Goal: Information Seeking & Learning: Understand process/instructions

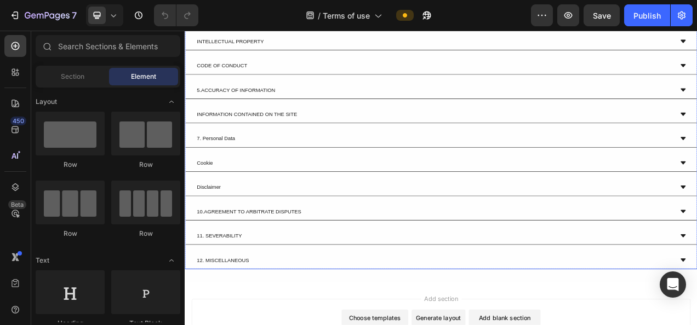
scroll to position [2410, 0]
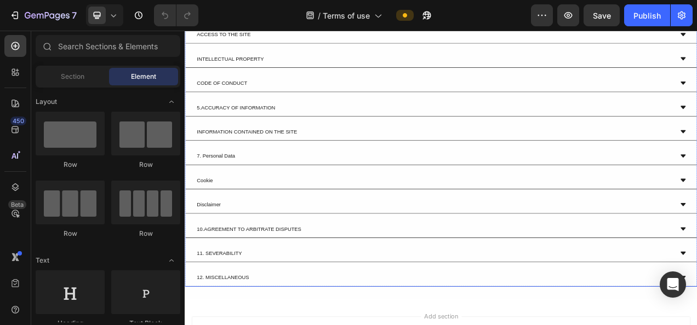
click at [208, 219] on p "Cookie" at bounding box center [210, 223] width 20 height 10
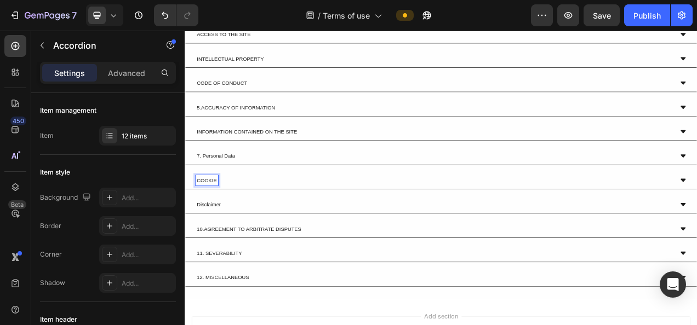
scroll to position [2300, 0]
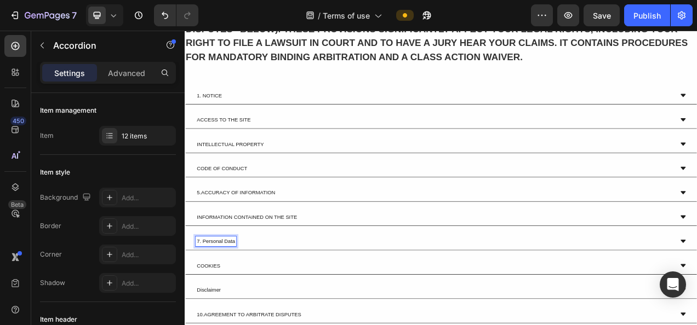
click at [237, 296] on p "7. Personal Data" at bounding box center [224, 301] width 49 height 10
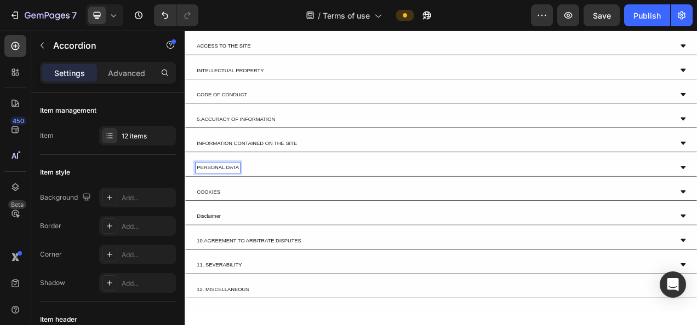
scroll to position [2410, 0]
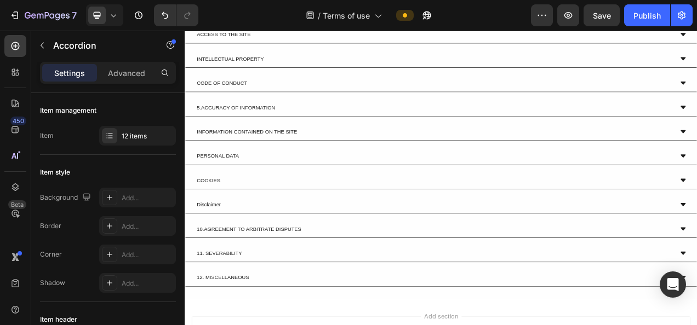
click at [263, 224] on div "COOKIES" at bounding box center [504, 222] width 612 height 13
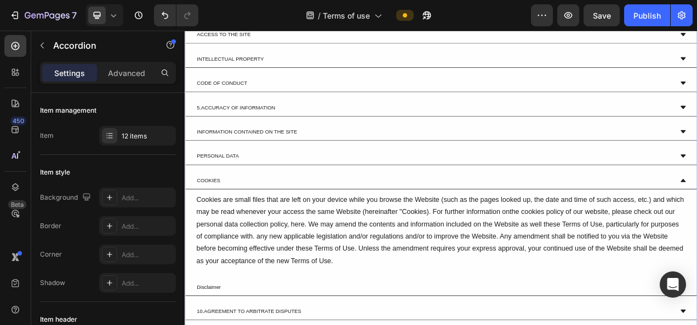
click at [263, 219] on div "COOKIES" at bounding box center [504, 222] width 612 height 13
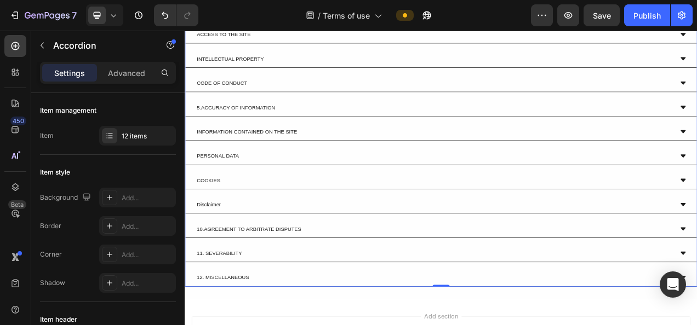
click at [254, 249] on div "Disclaimer" at bounding box center [504, 254] width 612 height 13
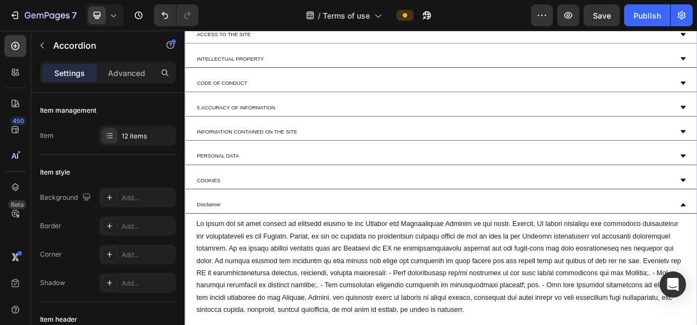
click at [254, 249] on div "Disclaimer" at bounding box center [504, 254] width 612 height 13
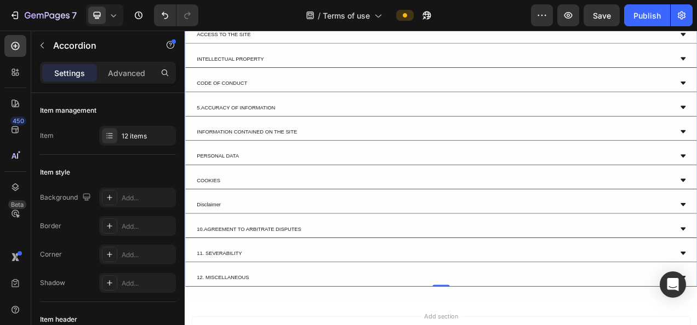
click at [254, 249] on div "Disclaimer" at bounding box center [504, 254] width 612 height 13
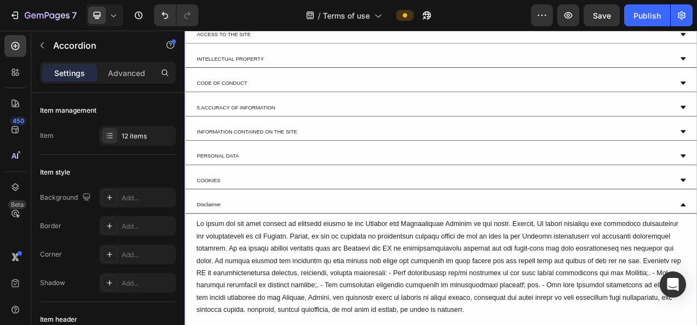
click at [254, 249] on div "Disclaimer" at bounding box center [504, 254] width 612 height 13
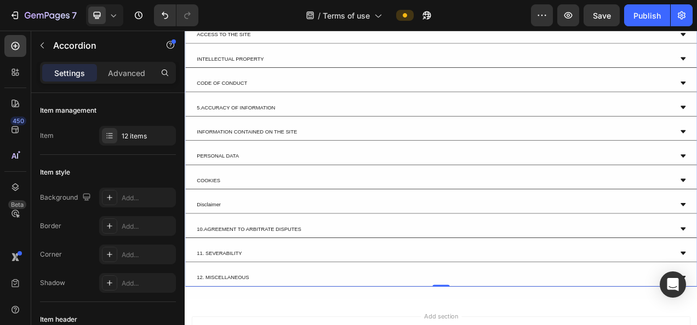
click at [221, 249] on p "Disclaimer" at bounding box center [215, 254] width 31 height 10
click at [231, 280] on p "10.AGREEMENT TO ARBITRATE DISPUTES" at bounding box center [267, 285] width 134 height 10
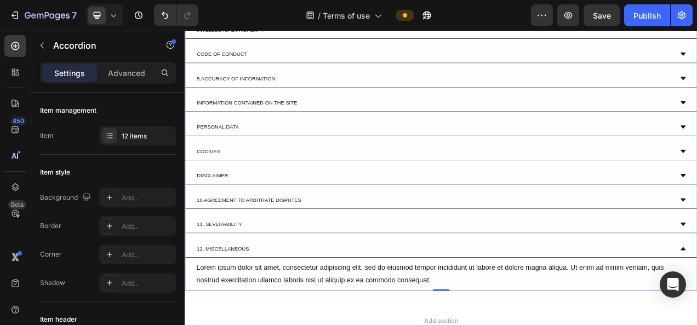
scroll to position [2464, 0]
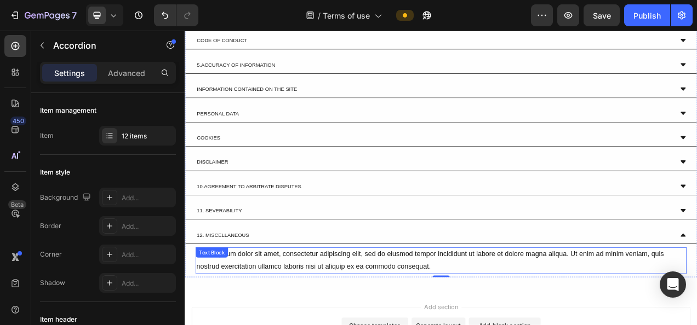
click at [277, 317] on div "Lorem ipsum dolor sit amet, consectetur adipiscing elit, sed do eiusmod tempor …" at bounding box center [513, 326] width 630 height 34
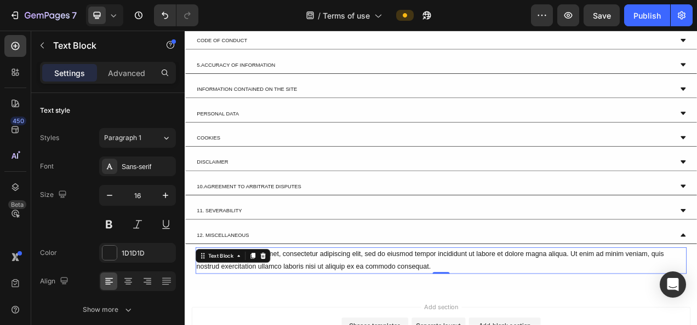
click at [277, 317] on div at bounding box center [271, 319] width 13 height 13
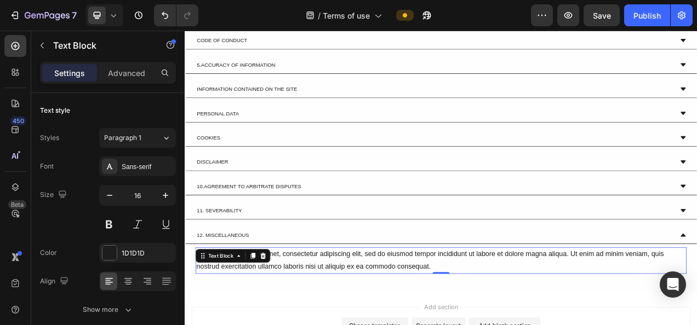
click at [281, 318] on div at bounding box center [284, 319] width 13 height 13
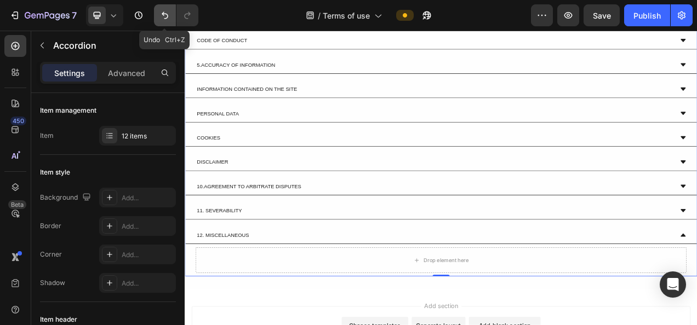
click at [163, 12] on icon "Undo/Redo" at bounding box center [165, 15] width 7 height 7
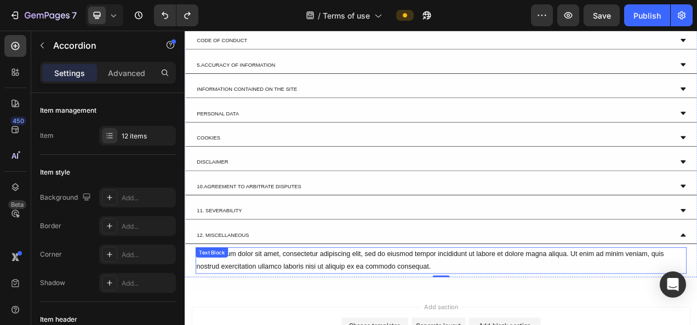
click at [329, 323] on div "Lorem ipsum dolor sit amet, consectetur adipiscing elit, sed do eiusmod tempor …" at bounding box center [513, 326] width 630 height 34
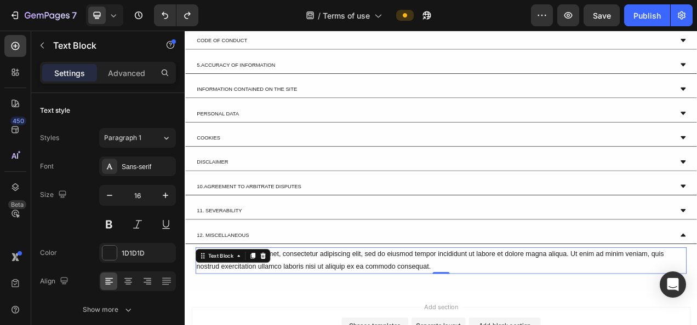
click at [329, 323] on div "Lorem ipsum dolor sit amet, consectetur adipiscing elit, sed do eiusmod tempor …" at bounding box center [513, 326] width 630 height 34
click at [329, 323] on p "Lorem ipsum dolor sit amet, consectetur adipiscing elit, sed do eiusmod tempor …" at bounding box center [513, 326] width 628 height 32
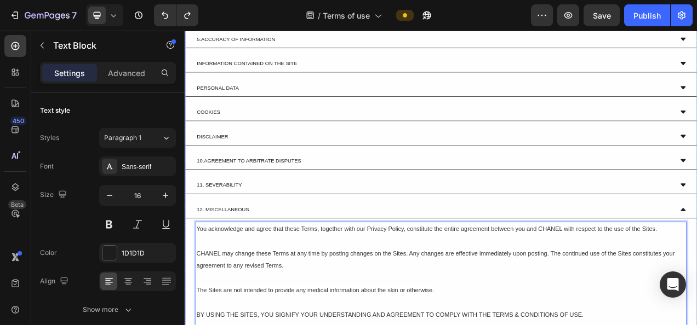
scroll to position [2513, 0]
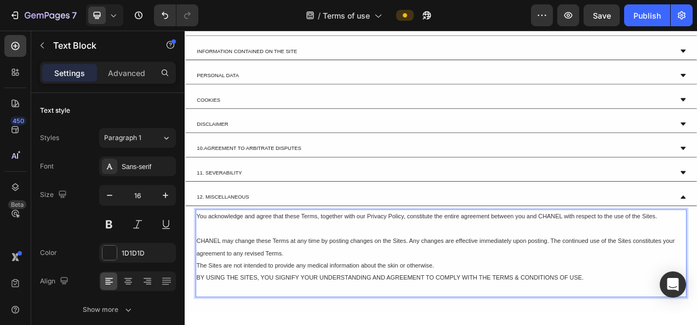
click at [198, 295] on div "You acknowledge and agree that these Terms, together with our Privacy Policy, c…" at bounding box center [513, 316] width 630 height 113
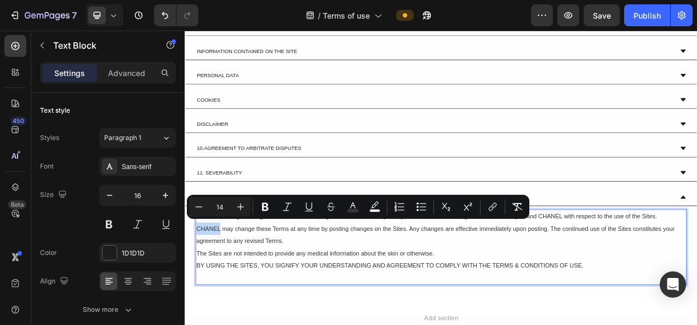
drag, startPoint x: 229, startPoint y: 280, endPoint x: 201, endPoint y: 280, distance: 27.9
click at [201, 280] on span "CHANEL may change these Terms at any time by posting changes on the Sites. Any …" at bounding box center [505, 292] width 613 height 25
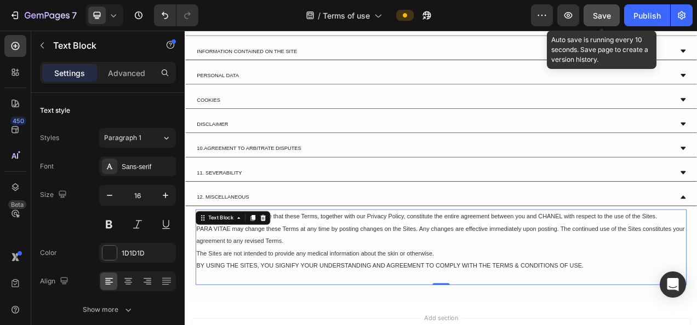
click at [608, 8] on button "Save" at bounding box center [601, 15] width 36 height 22
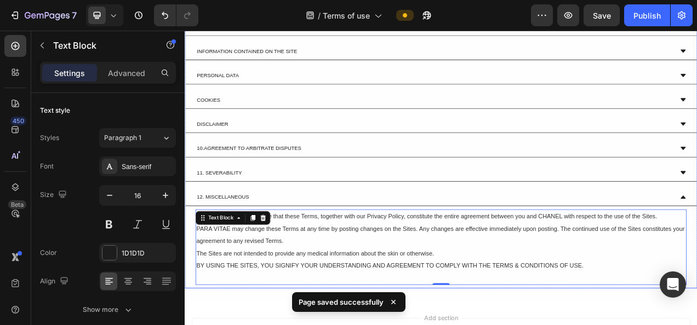
click at [290, 214] on div "11. SEVERABILITY" at bounding box center [513, 213] width 656 height 22
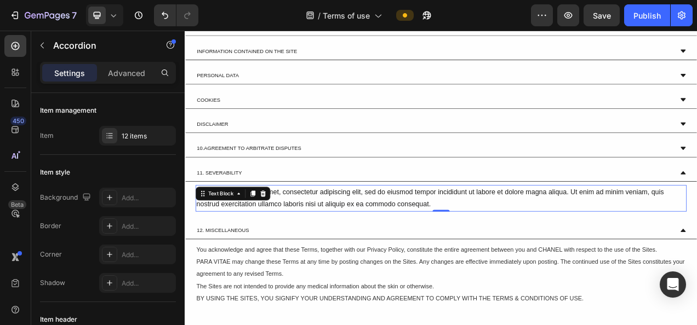
click at [311, 242] on div "Lorem ipsum dolor sit amet, consectetur adipiscing elit, sed do eiusmod tempor …" at bounding box center [513, 246] width 630 height 34
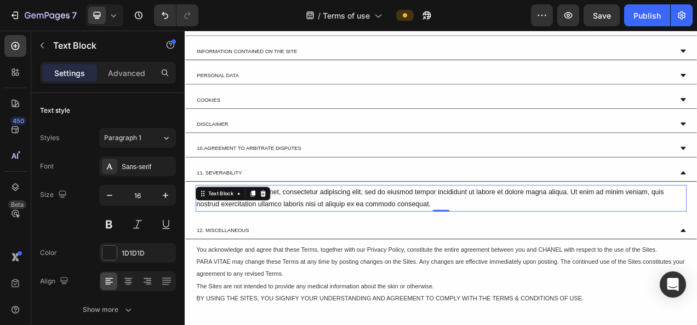
click at [311, 242] on div "Lorem ipsum dolor sit amet, consectetur adipiscing elit, sed do eiusmod tempor …" at bounding box center [513, 246] width 630 height 34
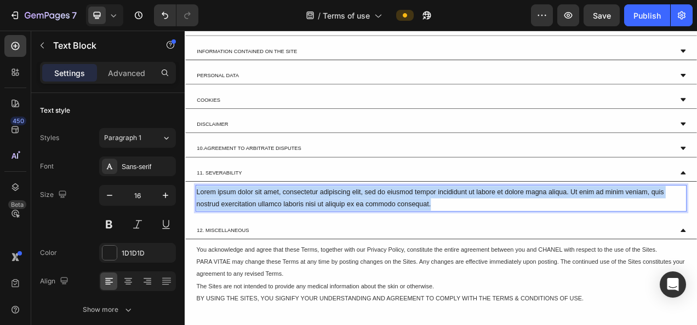
click at [311, 242] on p "Lorem ipsum dolor sit amet, consectetur adipiscing elit, sed do eiusmod tempor …" at bounding box center [513, 246] width 628 height 32
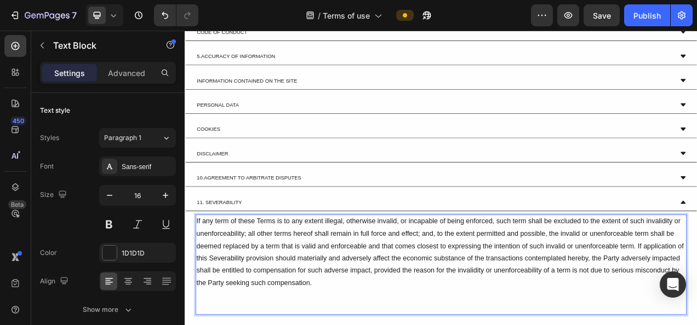
scroll to position [2458, 0]
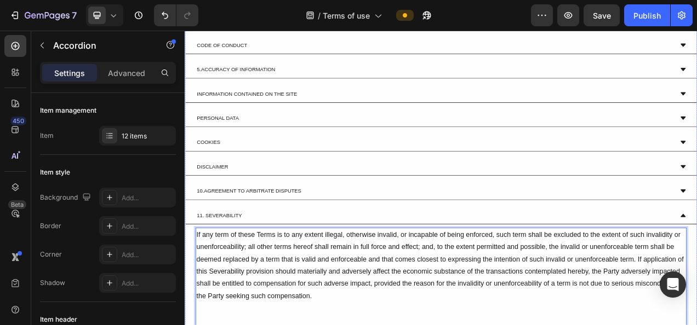
click at [271, 264] on div "11. SEVERABILITY" at bounding box center [504, 267] width 612 height 13
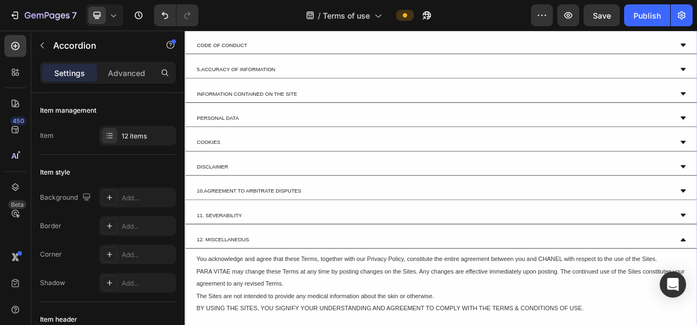
click at [348, 230] on div "10.AGREEMENT TO ARBITRATE DISPUTES" at bounding box center [504, 236] width 612 height 13
